Goal: Find specific fact: Find specific fact

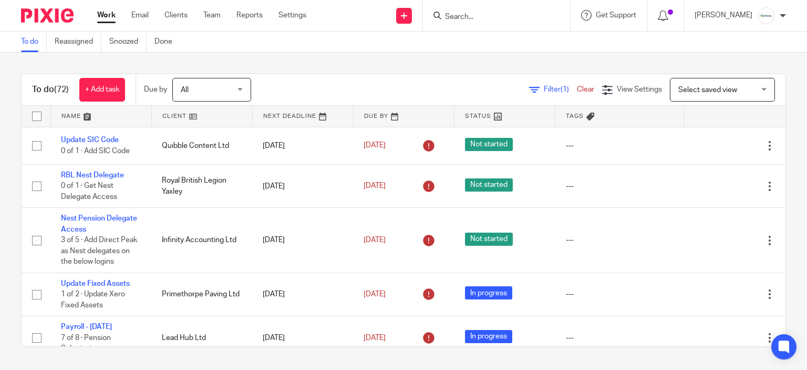
click at [227, 61] on div "To do (72) + Add task Due by All All Today Tomorrow This week Next week This mo…" at bounding box center [403, 210] width 807 height 315
click at [516, 16] on input "Search" at bounding box center [491, 17] width 95 height 9
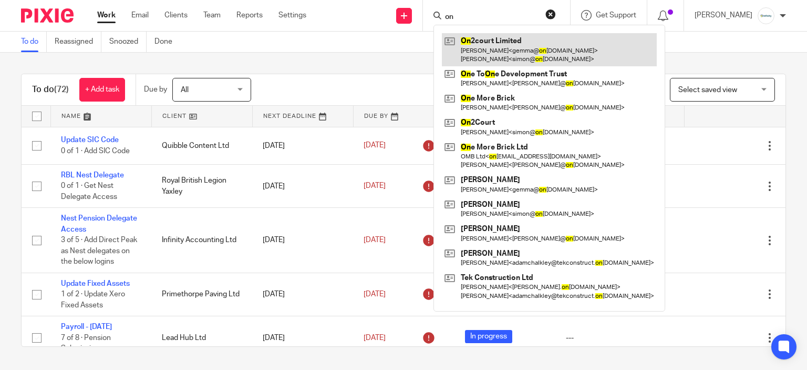
type input "on"
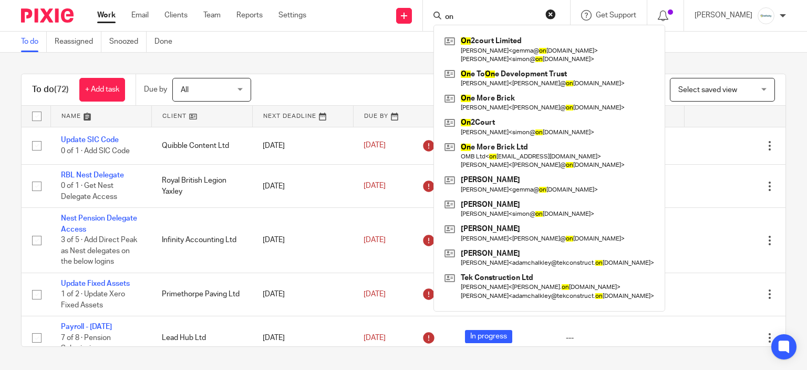
click at [392, 92] on div "Filter (1) Clear View Settings View Settings (1) Filters Clear Save Manage save…" at bounding box center [528, 90] width 516 height 24
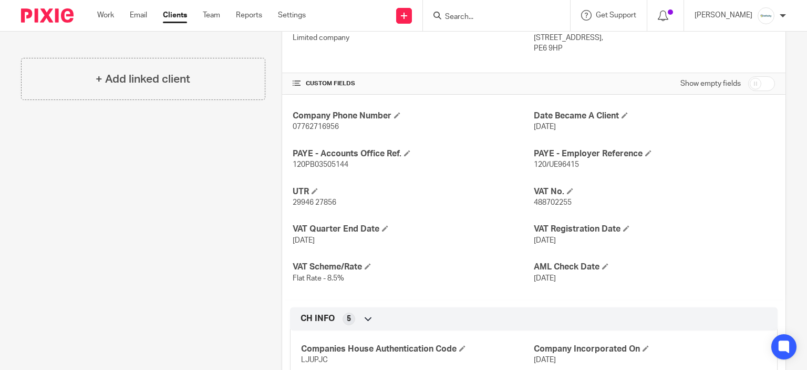
scroll to position [263, 0]
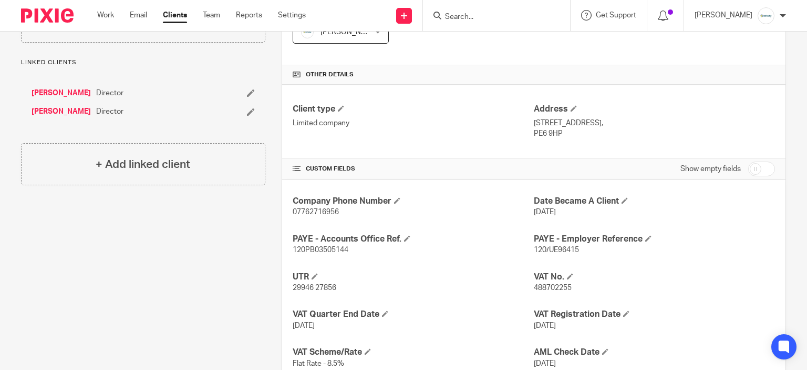
click at [524, 19] on input "Search" at bounding box center [491, 17] width 95 height 9
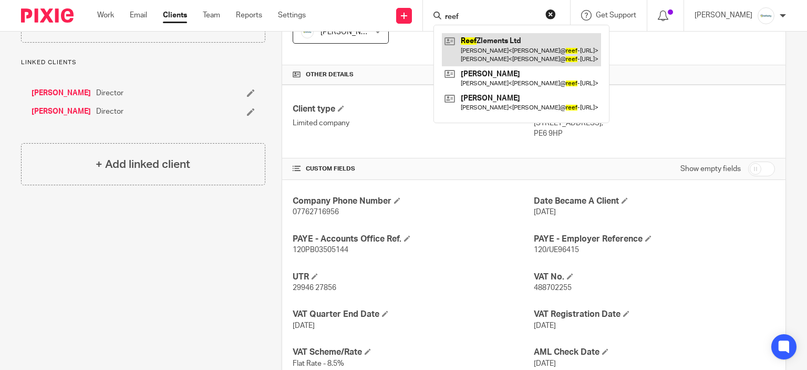
type input "reef"
click at [528, 42] on link at bounding box center [521, 49] width 159 height 33
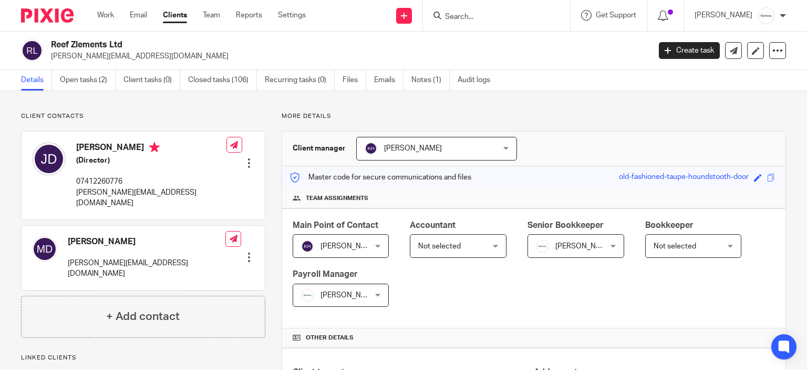
scroll to position [210, 0]
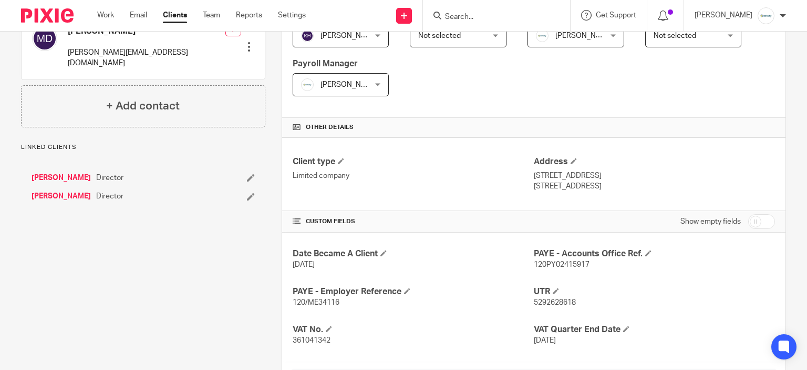
drag, startPoint x: 578, startPoint y: 193, endPoint x: 610, endPoint y: 193, distance: 31.5
click at [610, 193] on div "Client type Limited company Address [STREET_ADDRESS] [STREET_ADDRESS]" at bounding box center [534, 173] width 504 height 73
copy p "PE2 7JP"
